Goal: Book appointment/travel/reservation

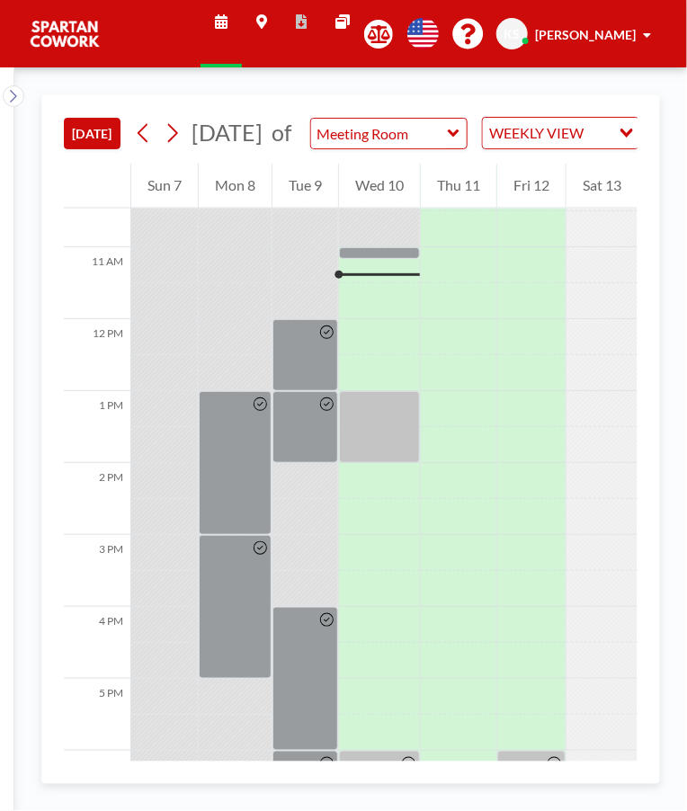
scroll to position [755, 0]
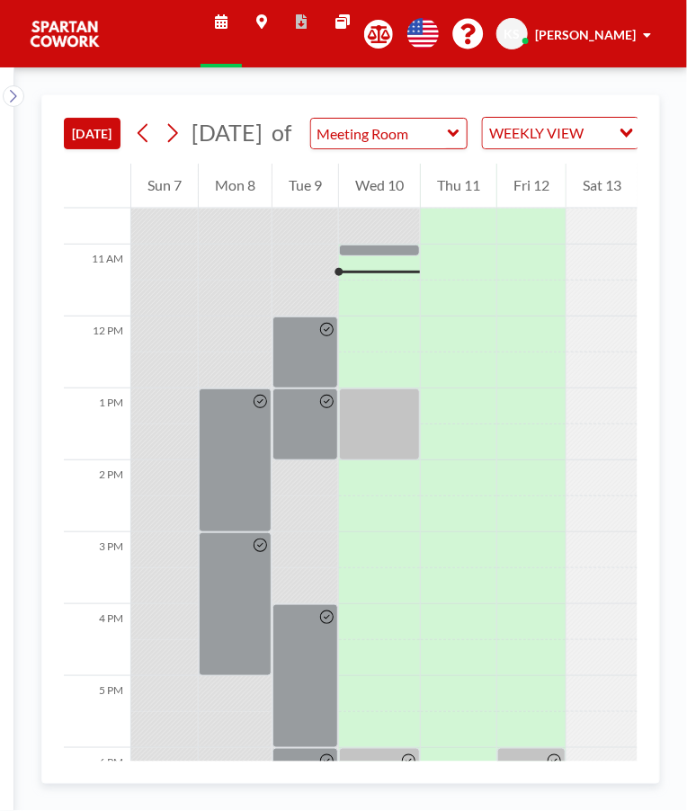
click at [389, 256] on div at bounding box center [379, 250] width 81 height 12
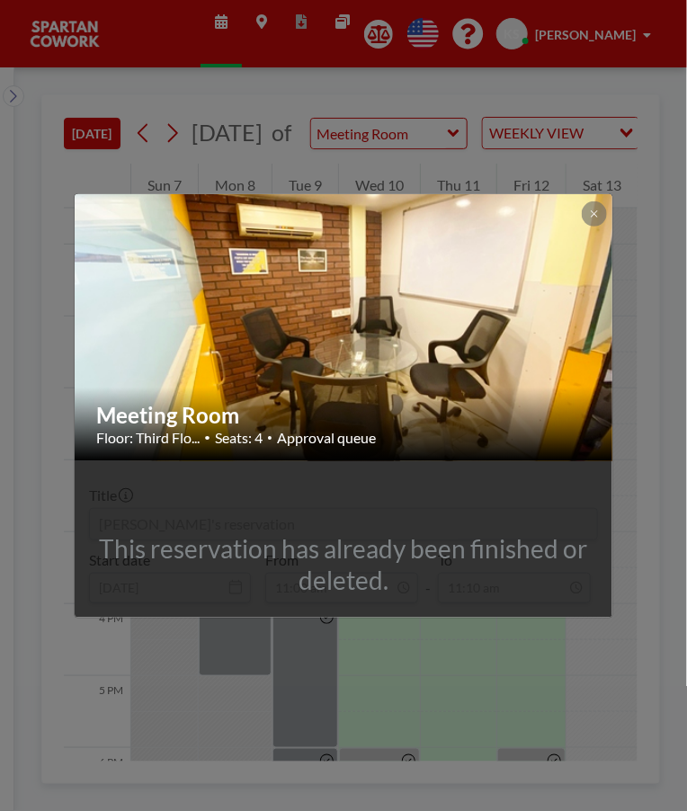
click at [548, 672] on div "Meeting Room Floor: Third Flo... • Seats: 4 • Approval queue This reservation h…" at bounding box center [343, 405] width 687 height 811
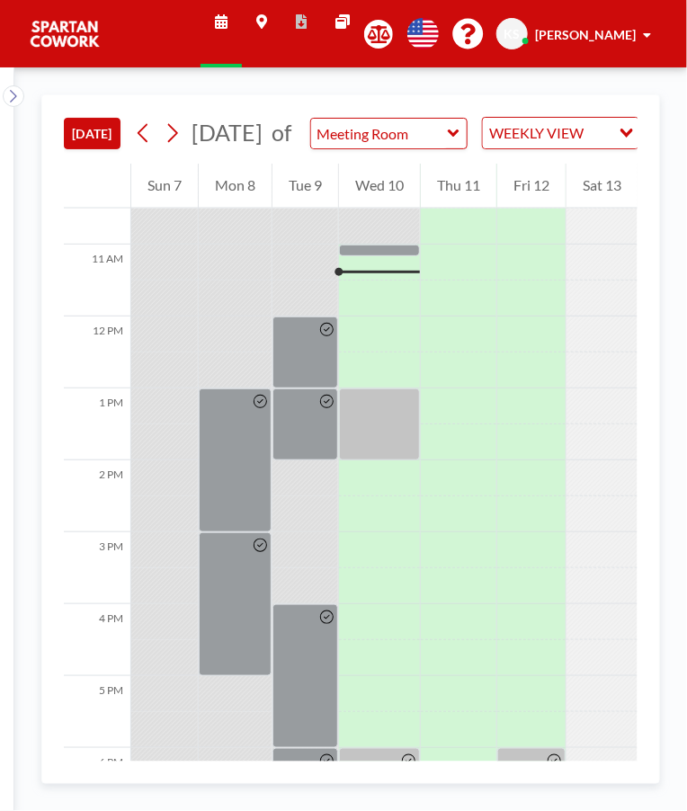
click at [388, 418] on div at bounding box center [379, 424] width 81 height 72
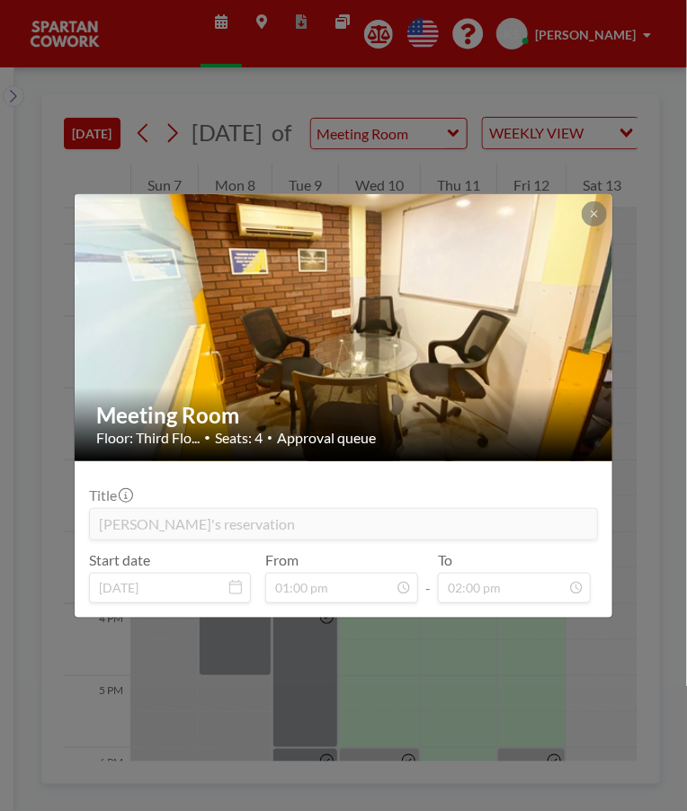
click at [504, 647] on div "Meeting Room Floor: Third Flo... • Seats: 4 • Approval queue Title Akhil's rese…" at bounding box center [343, 405] width 687 height 811
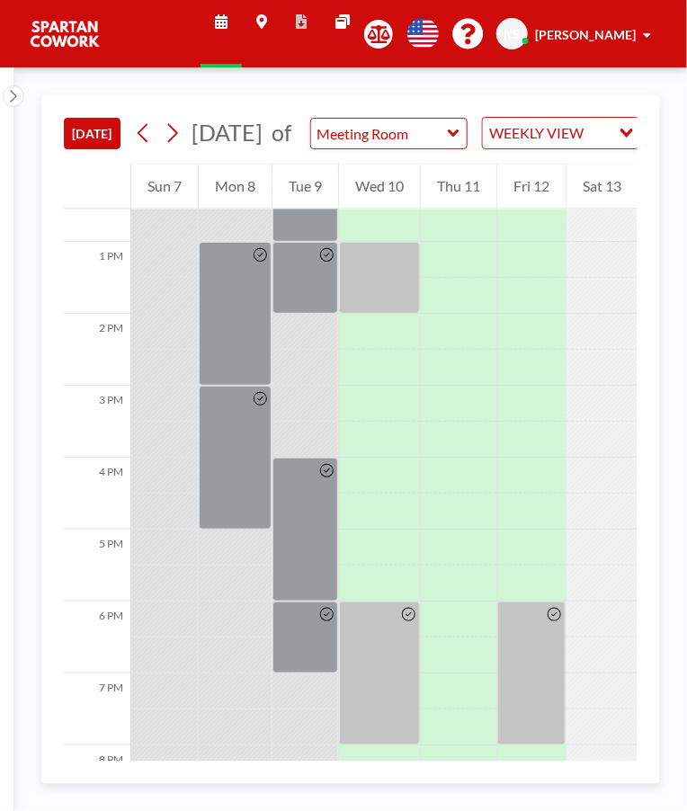
scroll to position [900, 0]
click at [398, 660] on div at bounding box center [408, 674] width 21 height 142
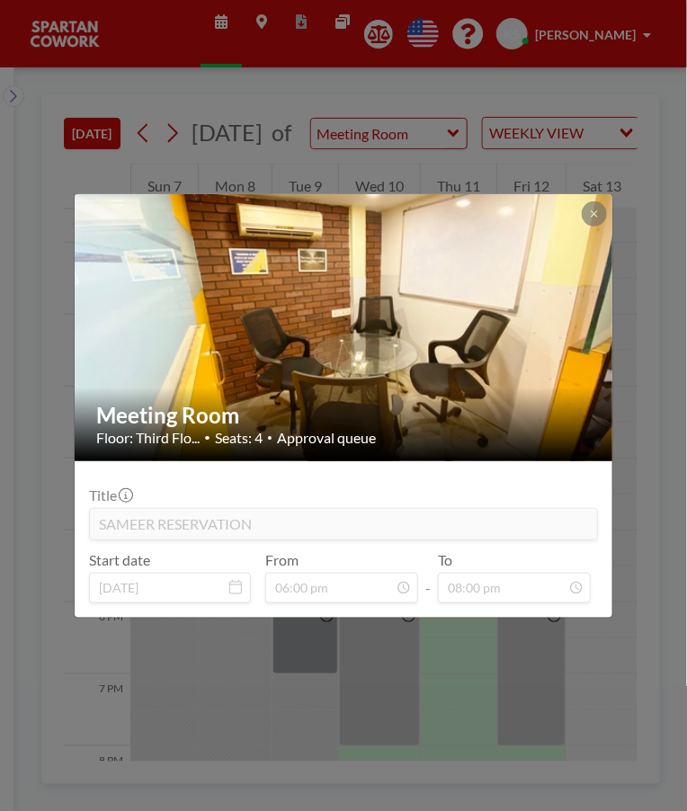
click at [562, 647] on div "Meeting Room Floor: Third Flo... • Seats: 4 • Approval queue Title SAMEER RESER…" at bounding box center [343, 405] width 687 height 811
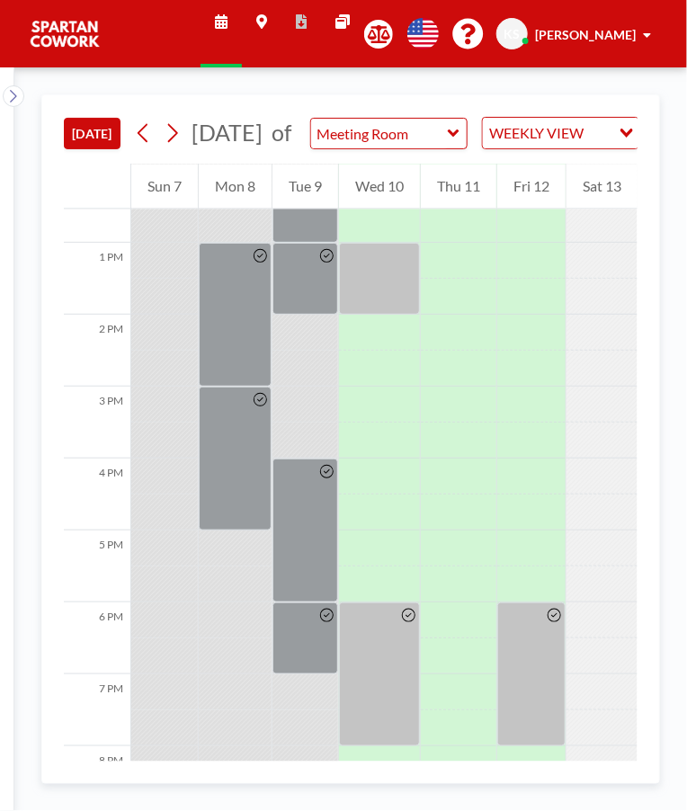
click at [538, 662] on div at bounding box center [531, 674] width 68 height 144
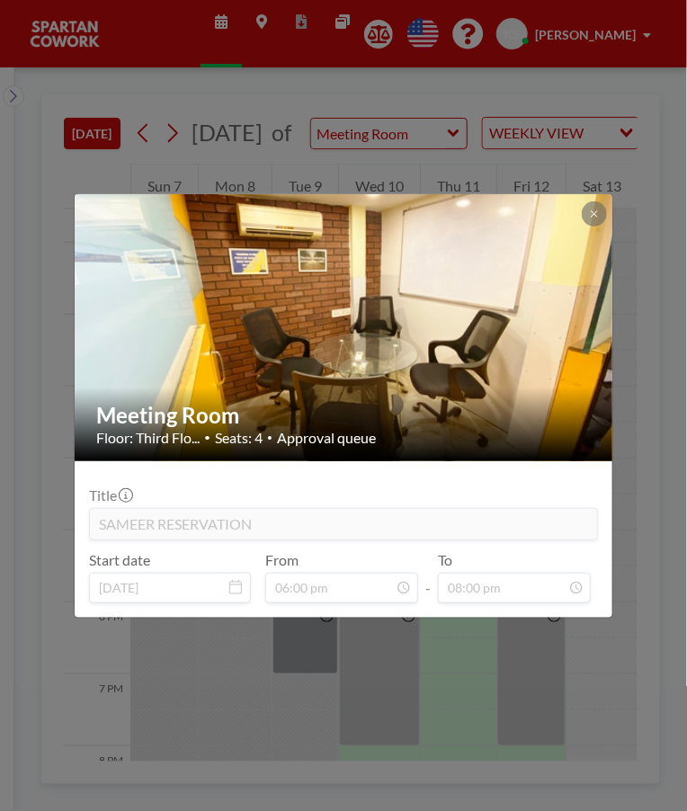
click at [647, 442] on div "Meeting Room Floor: Third Flo... • Seats: 4 • Approval queue Title SAMEER RESER…" at bounding box center [343, 405] width 687 height 811
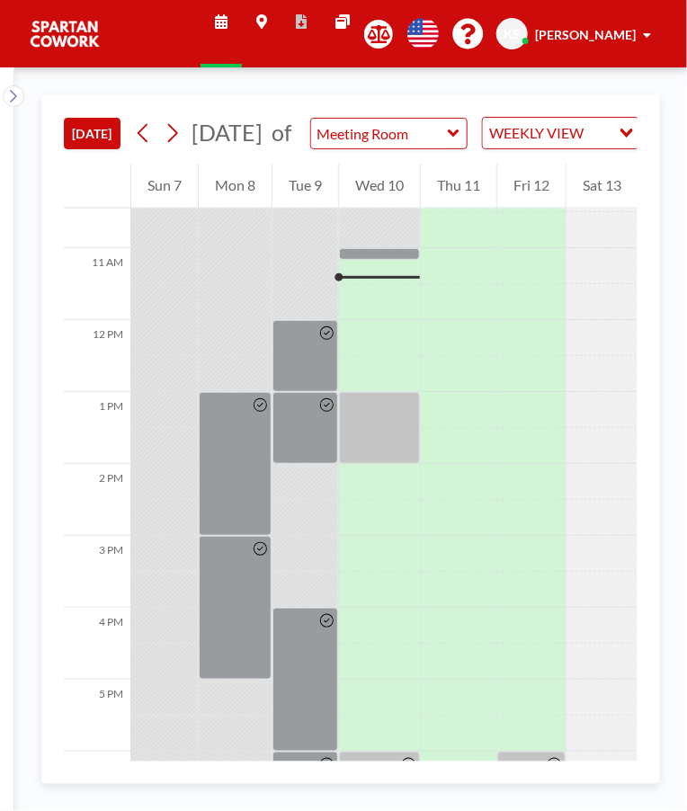
scroll to position [755, 0]
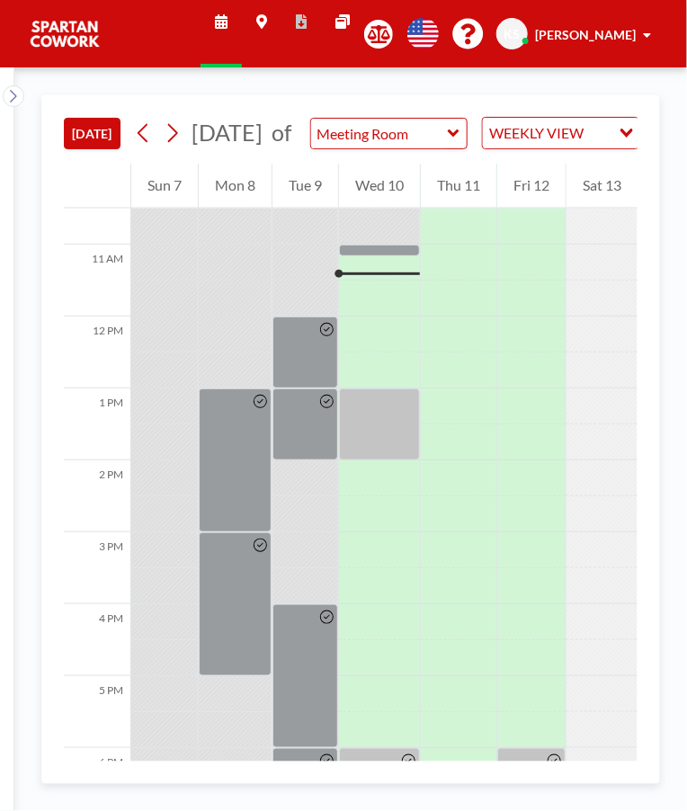
click at [379, 256] on div at bounding box center [379, 250] width 81 height 12
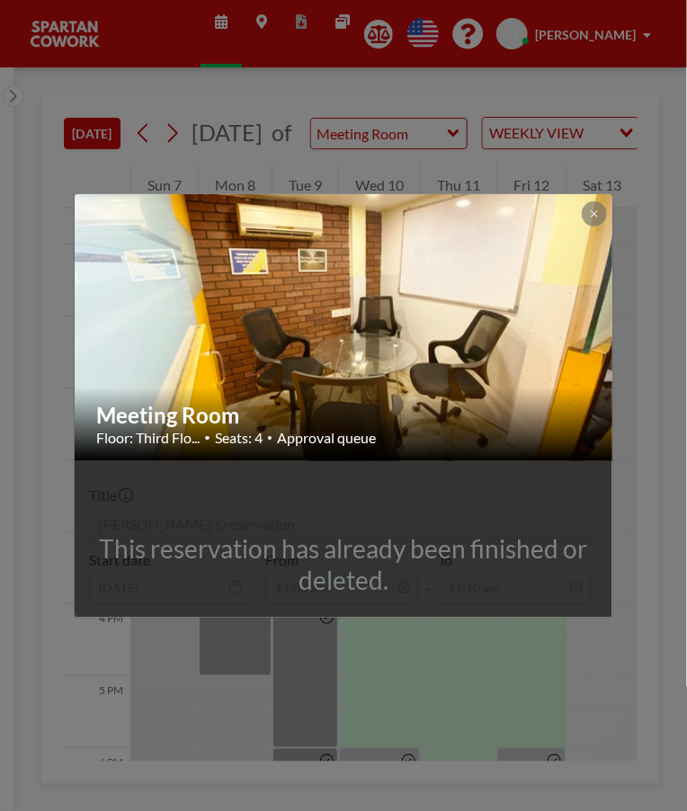
click at [518, 647] on div "Meeting Room Floor: Third Flo... • Seats: 4 • Approval queue This reservation h…" at bounding box center [343, 405] width 687 height 811
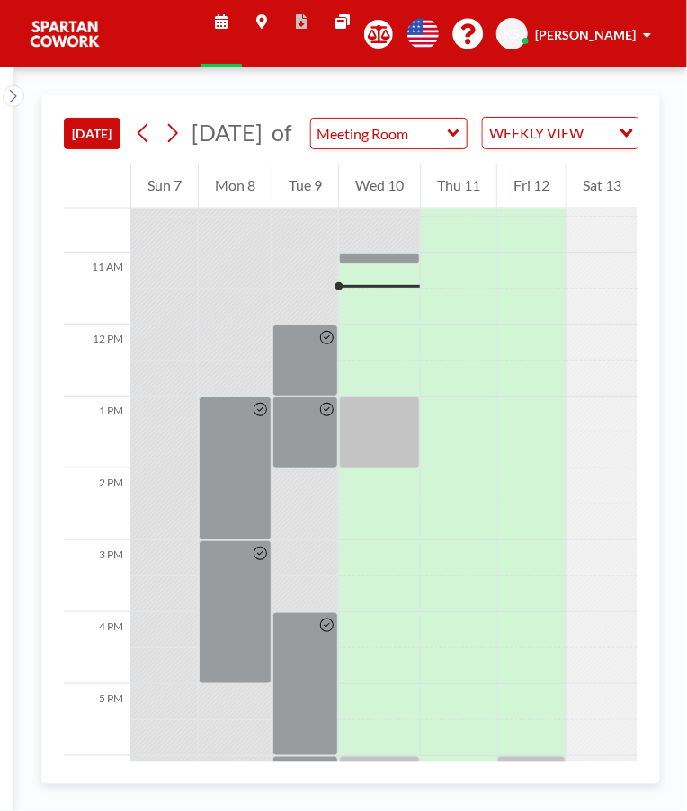
scroll to position [755, 0]
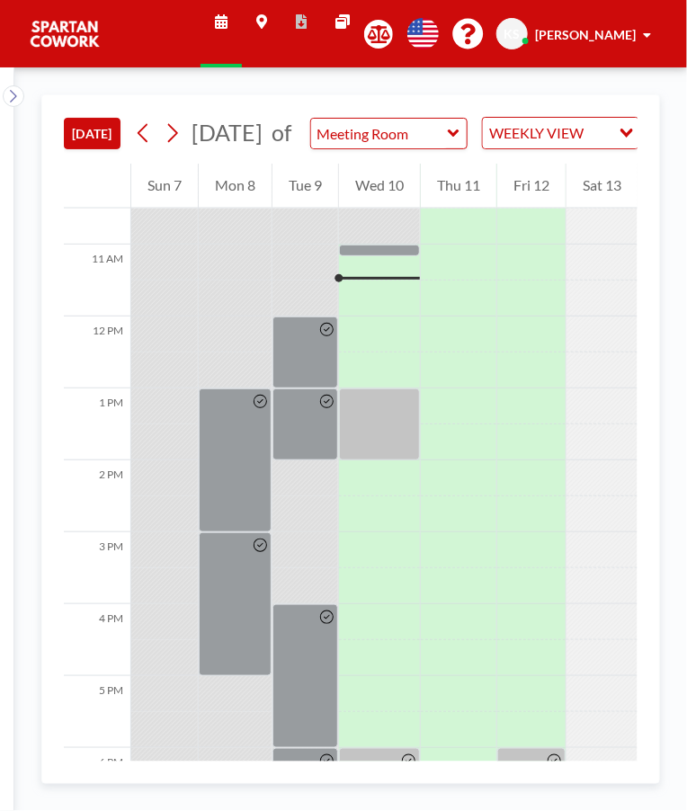
click at [676, 425] on div "[DATE] [DATE] of Meeting Room WEEKLY VIEW Loading... YOUR RESERVATIONS 12 AM 1 …" at bounding box center [350, 438] width 672 height 743
click at [676, 424] on div "[DATE] [DATE] of Meeting Room WEEKLY VIEW Loading... YOUR RESERVATIONS 12 AM 1 …" at bounding box center [350, 438] width 672 height 743
click at [388, 256] on div at bounding box center [379, 250] width 81 height 12
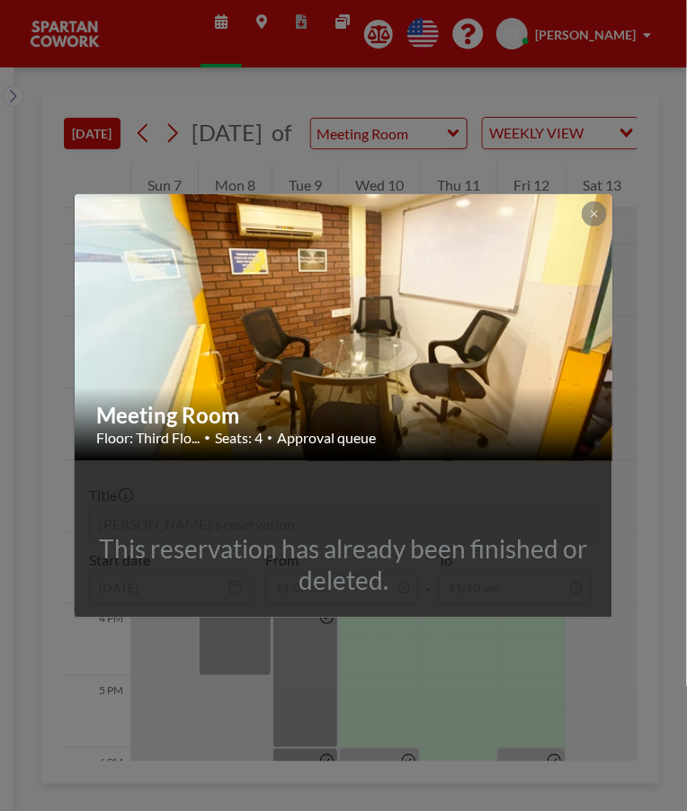
click at [568, 651] on div "Meeting Room Floor: Third Flo... • Seats: 4 • Approval queue This reservation h…" at bounding box center [343, 405] width 687 height 811
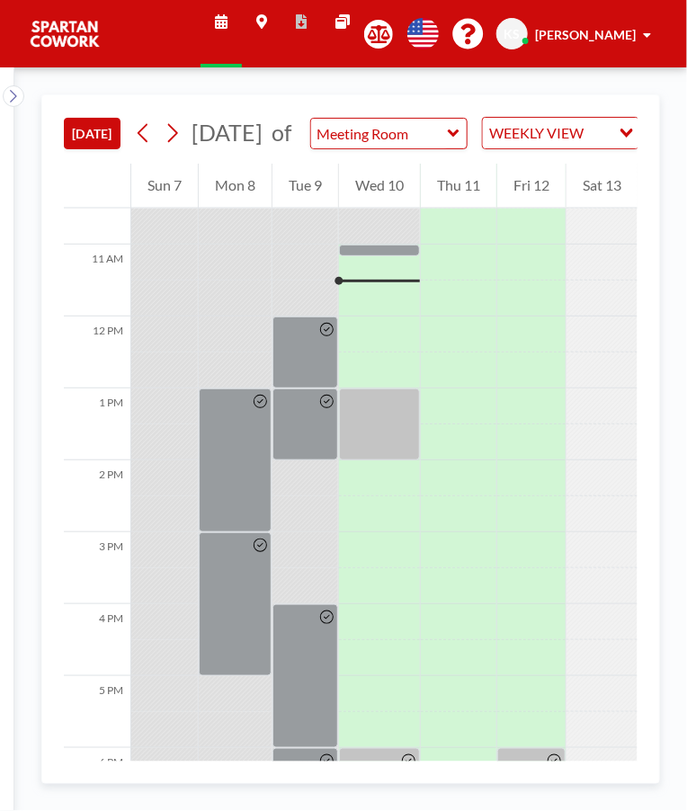
click at [396, 413] on div at bounding box center [379, 424] width 81 height 72
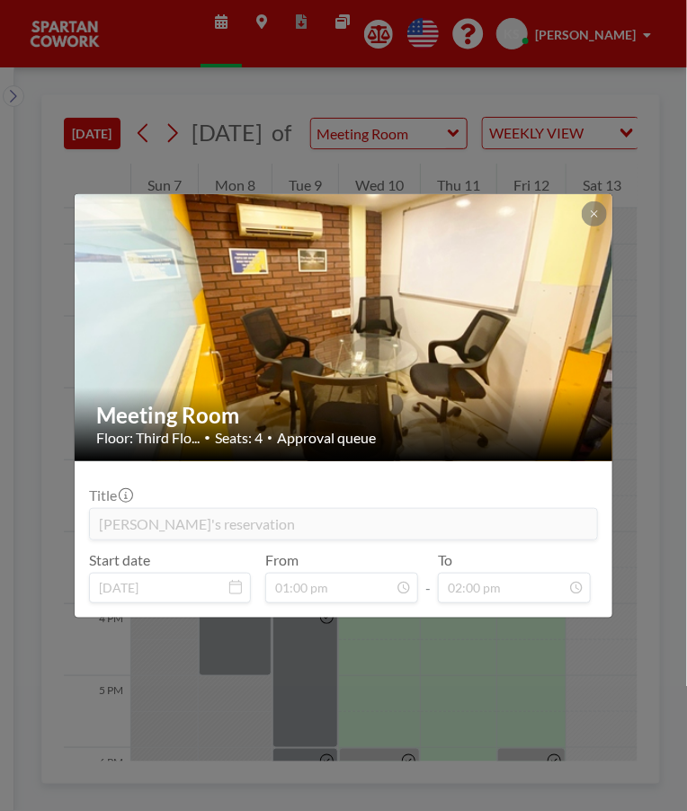
click at [629, 651] on div "Meeting Room Floor: Third Flo... • Seats: 4 • Approval queue Title Akhil's rese…" at bounding box center [343, 405] width 687 height 811
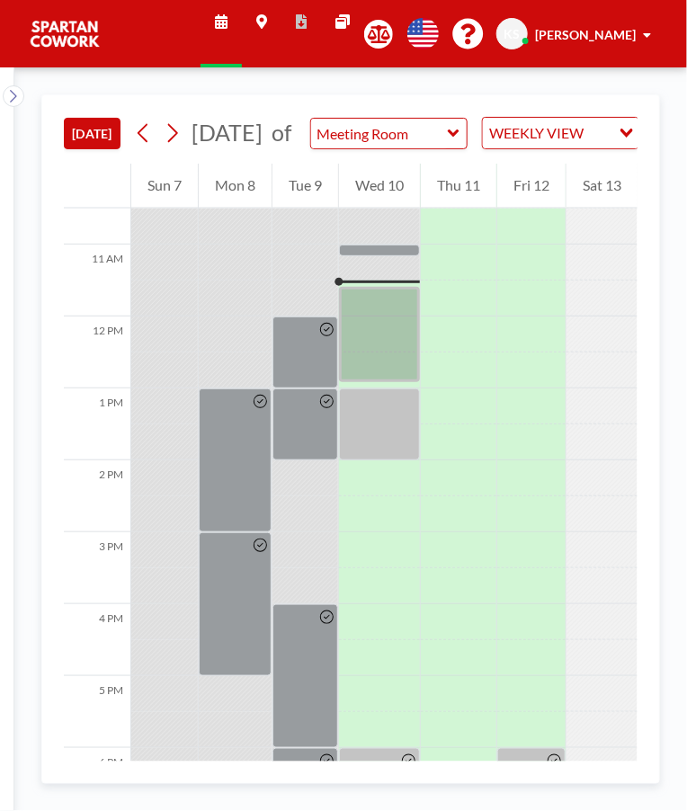
click at [411, 363] on div at bounding box center [379, 335] width 81 height 96
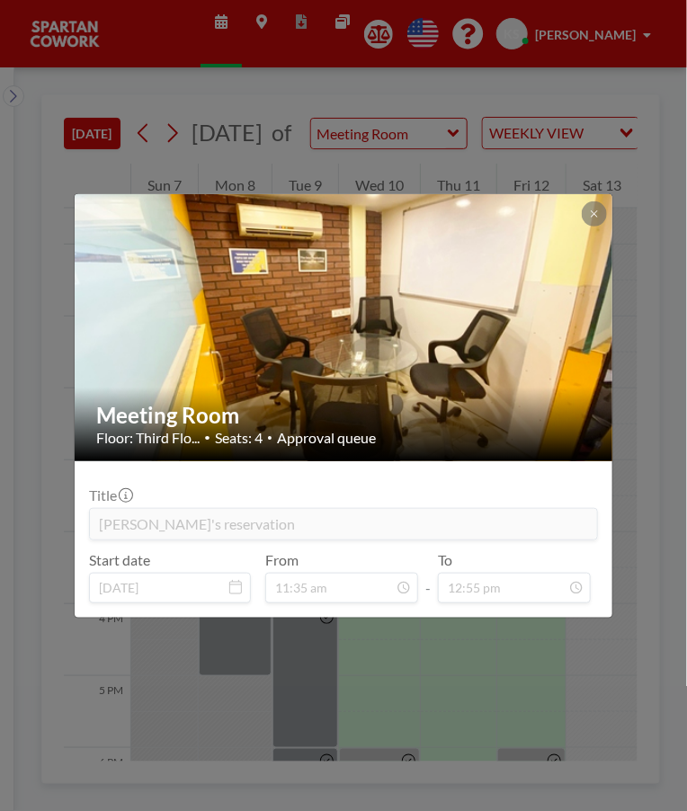
click at [618, 691] on div "Meeting Room Floor: Third Flo... • Seats: 4 • Approval queue Title [PERSON_NAME…" at bounding box center [343, 405] width 687 height 811
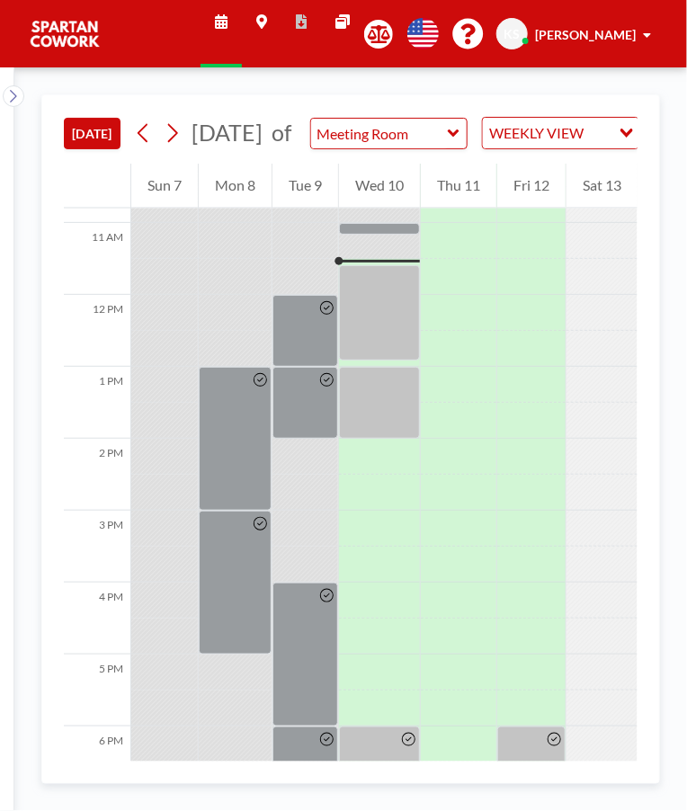
scroll to position [791, 0]
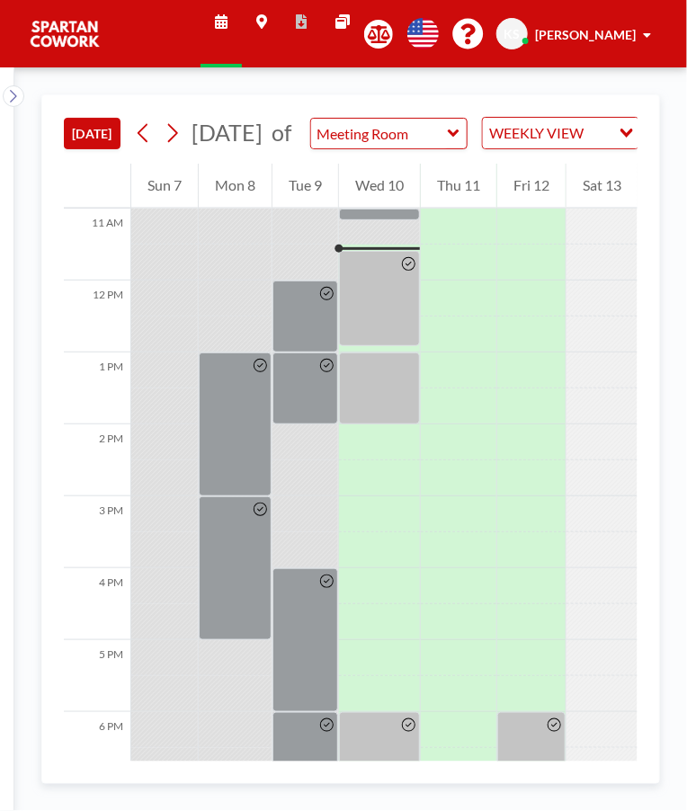
click at [376, 410] on div at bounding box center [379, 388] width 81 height 72
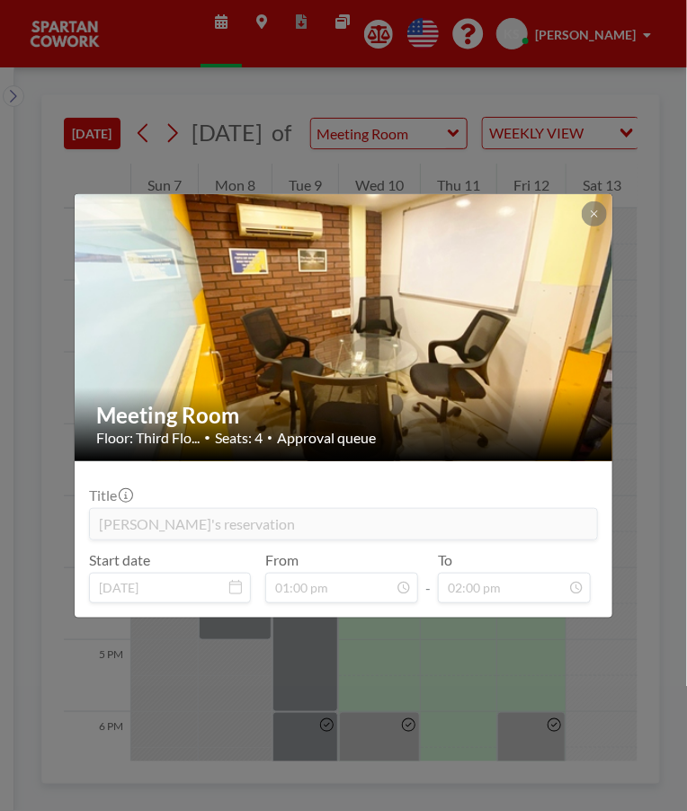
click at [561, 673] on div "Meeting Room Floor: Third Flo... • Seats: 4 • Approval queue Title Akhil's rese…" at bounding box center [343, 405] width 687 height 811
